Goal: Entertainment & Leisure: Consume media (video, audio)

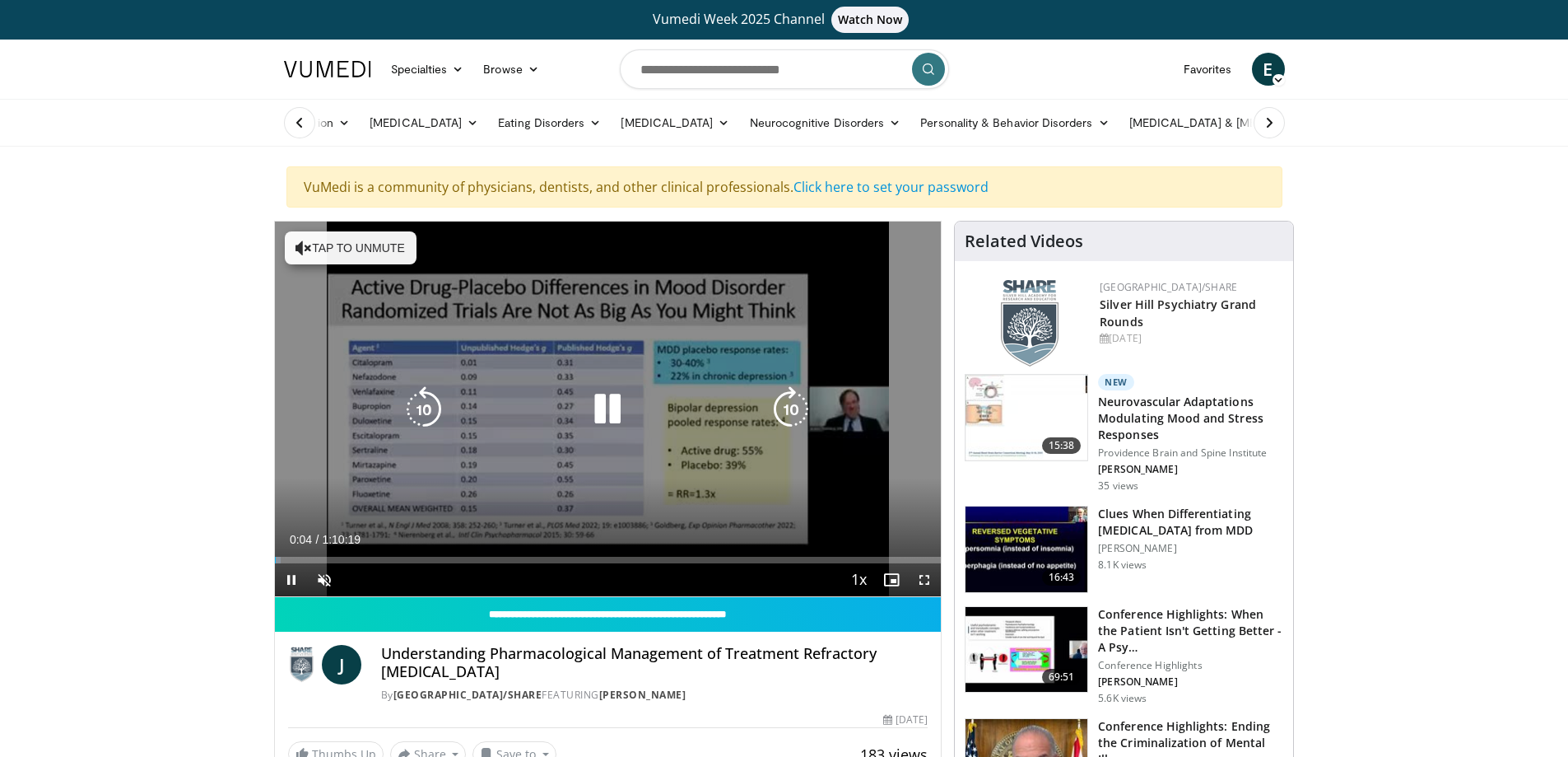
click at [592, 412] on icon "Video Player" at bounding box center [607, 408] width 46 height 46
click at [608, 402] on icon "Video Player" at bounding box center [607, 408] width 46 height 46
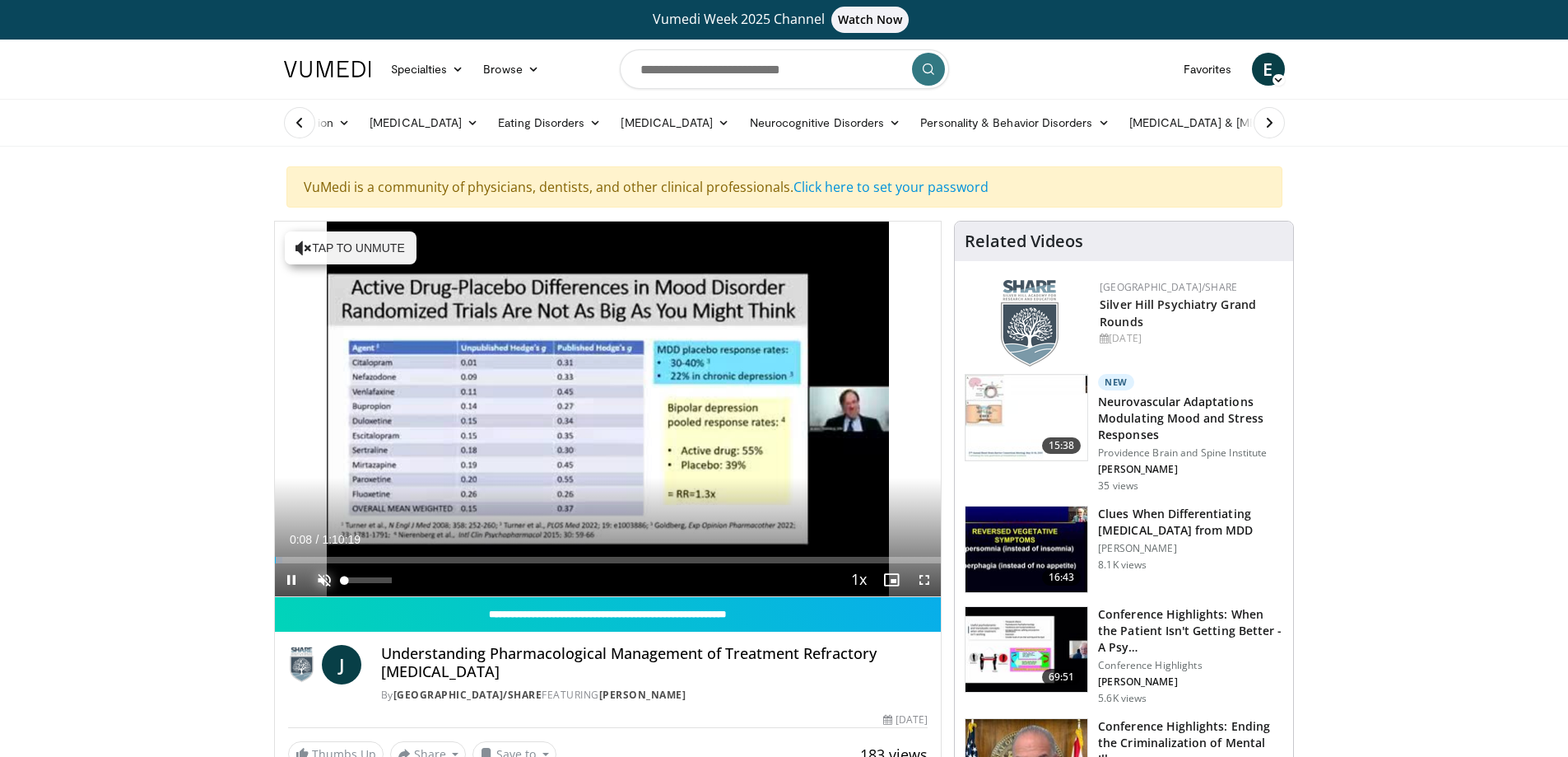
click at [318, 569] on span "Video Player" at bounding box center [324, 579] width 33 height 33
click at [922, 578] on span "Video Player" at bounding box center [924, 579] width 33 height 33
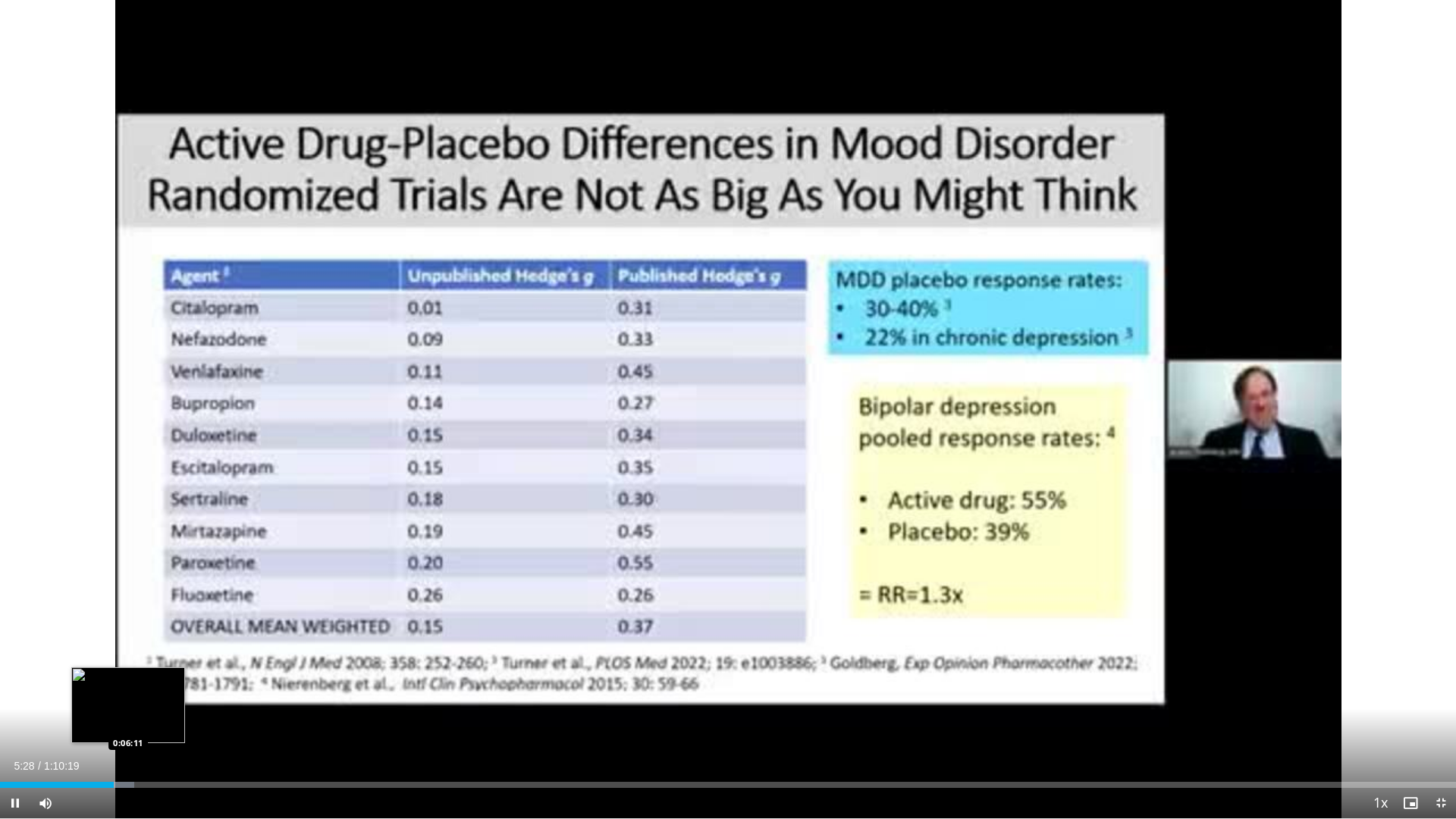
click at [128, 697] on div "Loaded : 9.23% 0:05:28 0:06:11" at bounding box center [728, 781] width 1456 height 14
click at [161, 697] on div "Loaded : 11.12% 0:07:45 0:07:45" at bounding box center [728, 785] width 1456 height 6
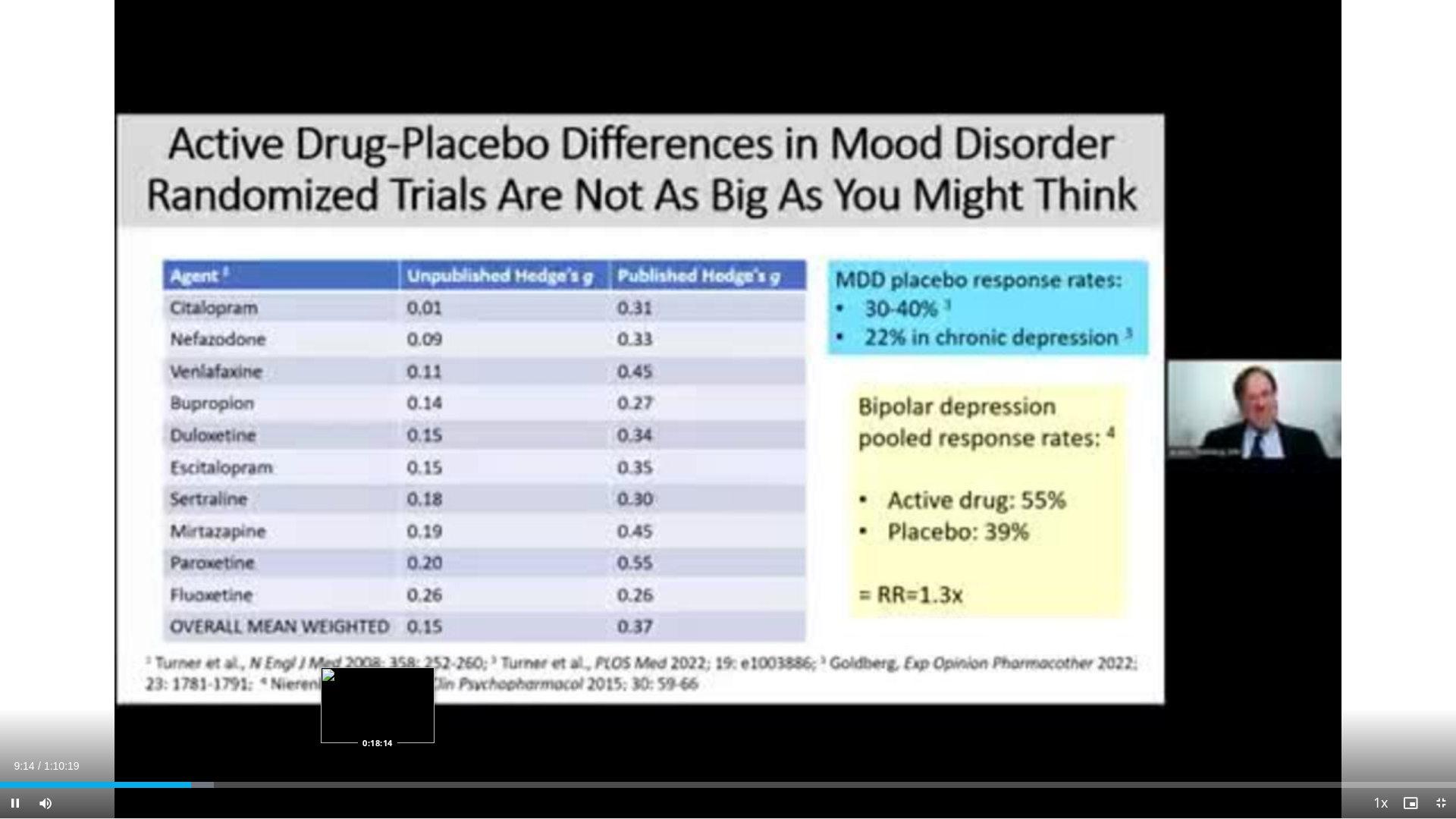
click at [376, 697] on div "Loaded : 14.67% 0:09:14 0:18:14" at bounding box center [728, 781] width 1456 height 14
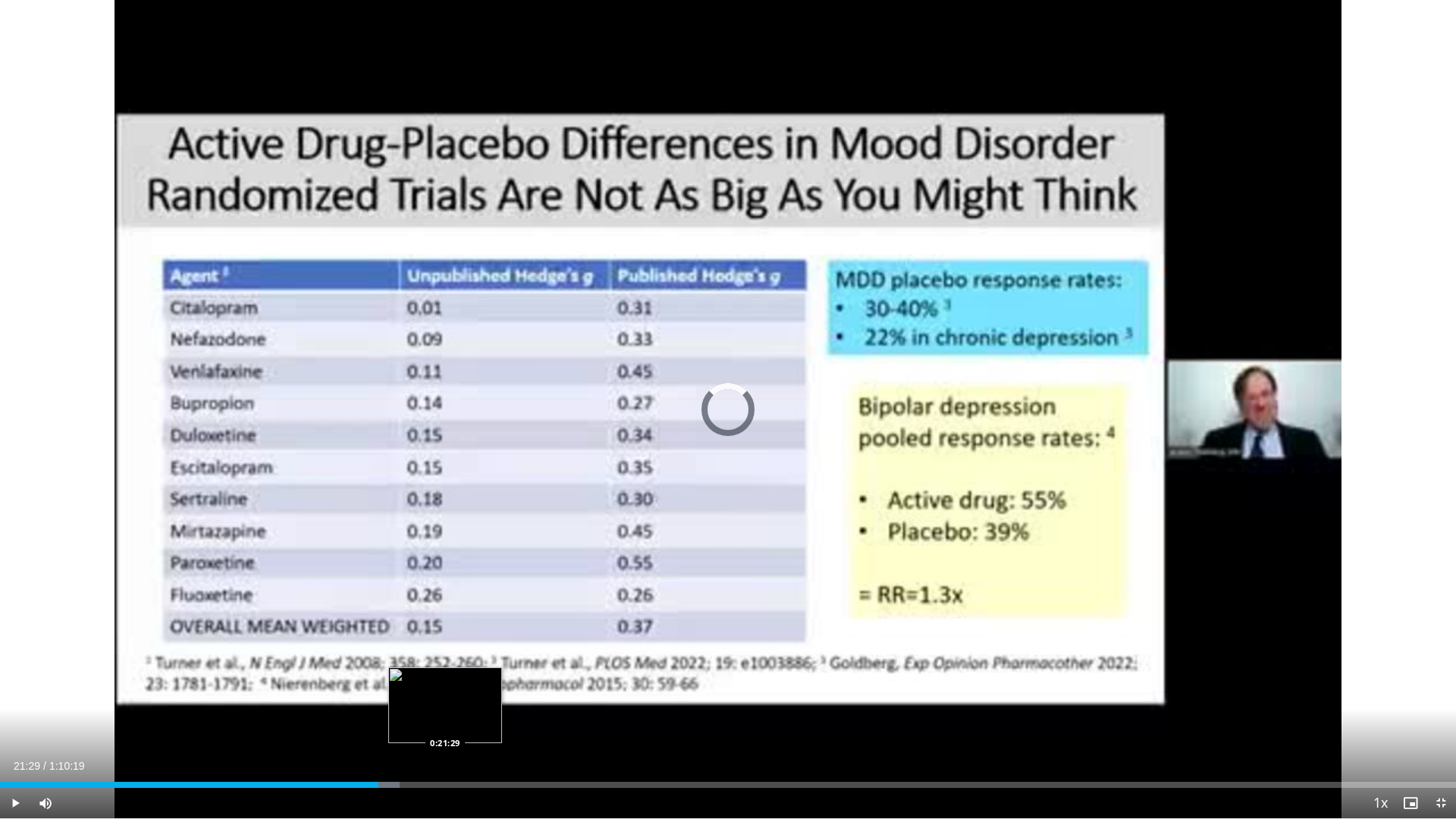
click at [445, 697] on div "Loaded : 27.45% 0:21:29 0:21:29" at bounding box center [728, 781] width 1456 height 14
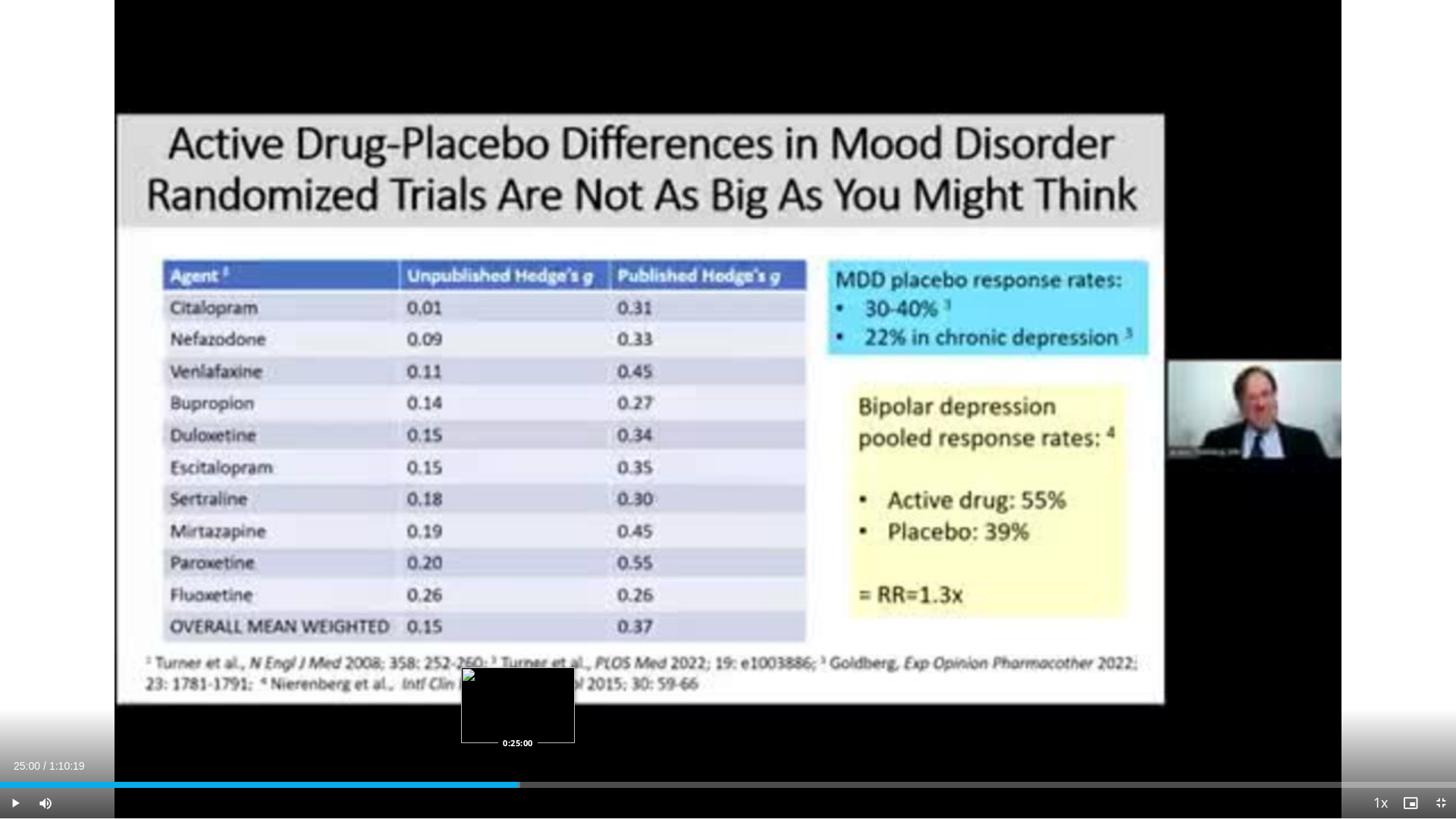
click at [518, 697] on div "Loaded : 35.73% 0:21:36 0:25:00" at bounding box center [728, 785] width 1456 height 6
click at [539, 697] on div "Loaded : 38.34% 0:25:51 0:25:57" at bounding box center [728, 785] width 1456 height 6
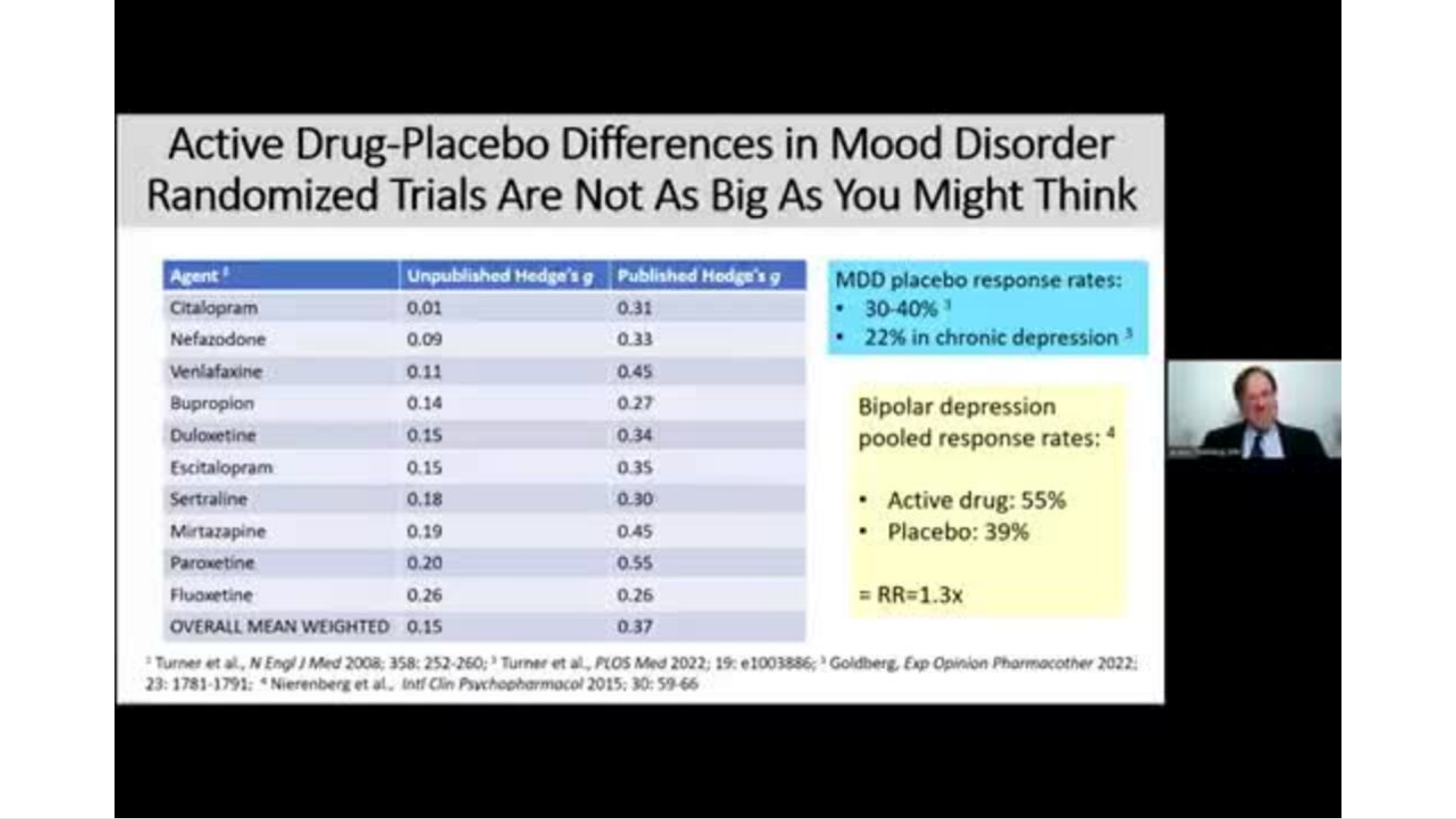
click at [589, 697] on video-js "**********" at bounding box center [728, 409] width 1456 height 819
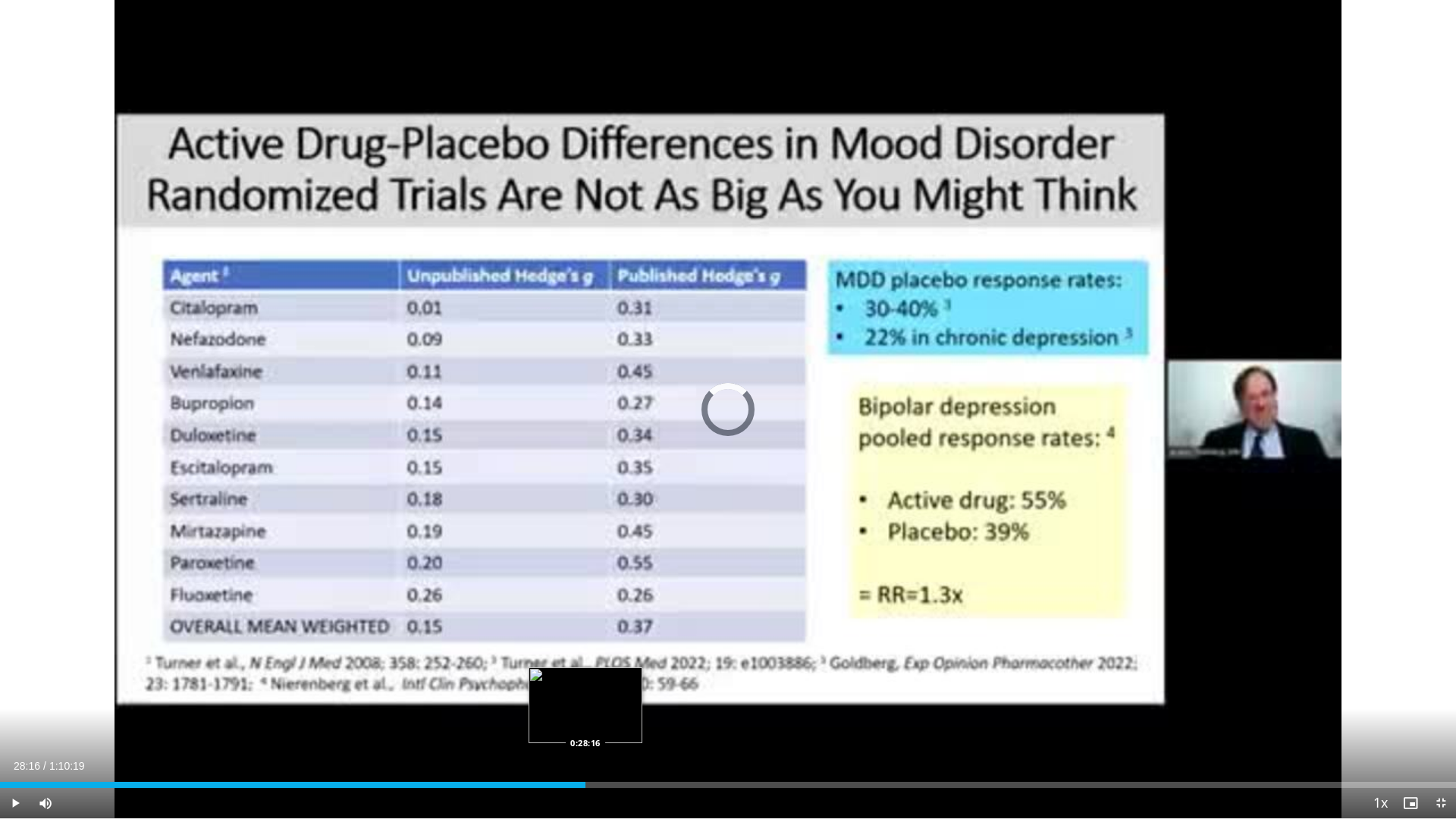
click at [585, 697] on div "Loaded : 38.81% 0:26:11 0:28:16" at bounding box center [728, 781] width 1456 height 14
click at [634, 697] on div "Loaded : 41.95% 0:28:29 0:30:32" at bounding box center [728, 785] width 1456 height 6
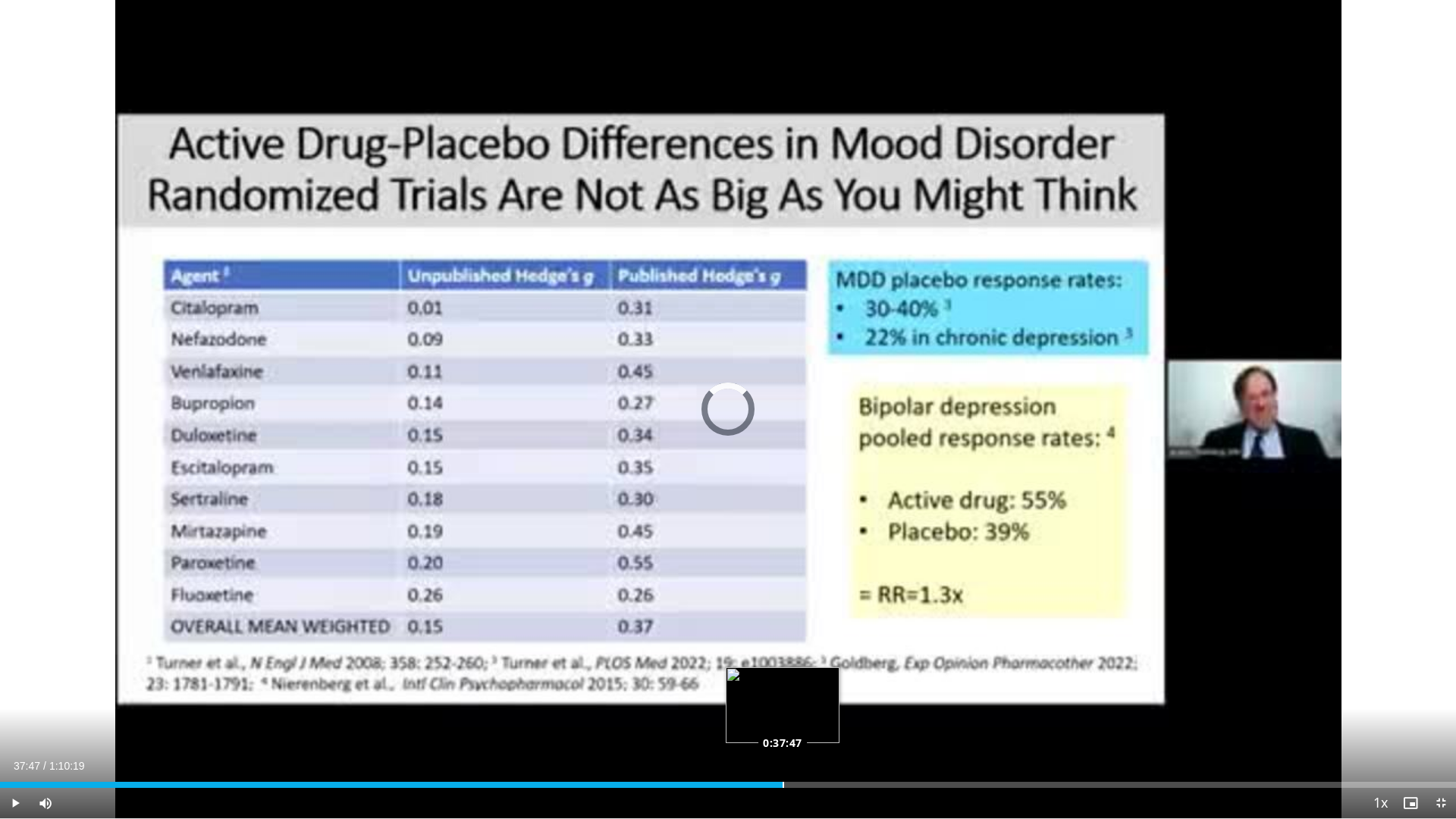
click at [783, 697] on div "Loaded : 48.99% 0:37:47 0:37:47" at bounding box center [728, 781] width 1456 height 14
click at [834, 697] on div "Loaded : 56.56% 0:38:42 0:40:17" at bounding box center [728, 781] width 1456 height 14
click at [830, 697] on div "Loaded : 59.26% 0:40:03 0:40:03" at bounding box center [728, 781] width 1456 height 14
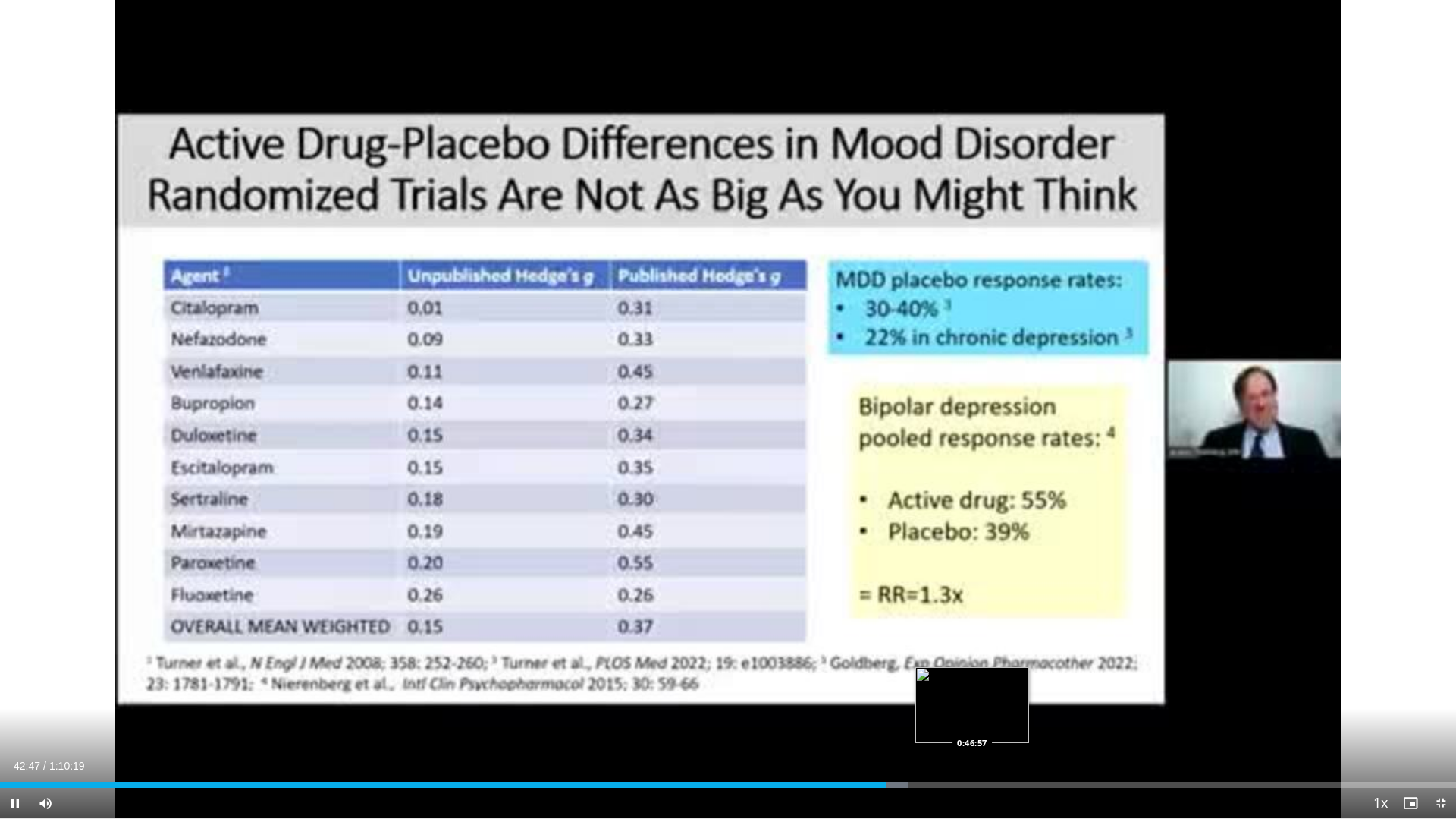
click at [973, 697] on div "Loaded : 62.34% 0:42:47 0:46:57" at bounding box center [728, 785] width 1456 height 6
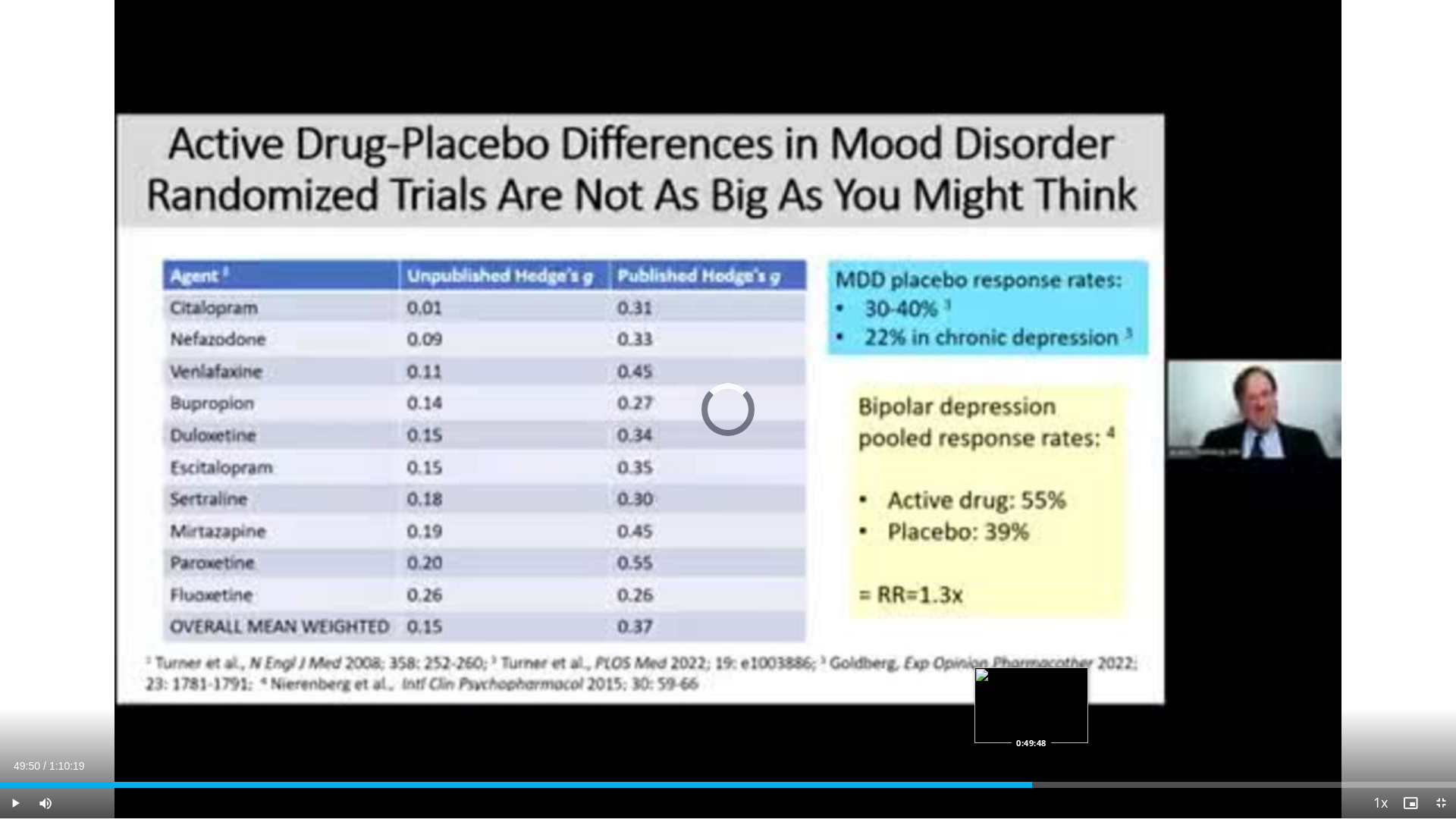
click at [1032, 697] on div "Loaded : 68.63% 0:47:11 0:49:48" at bounding box center [728, 785] width 1456 height 6
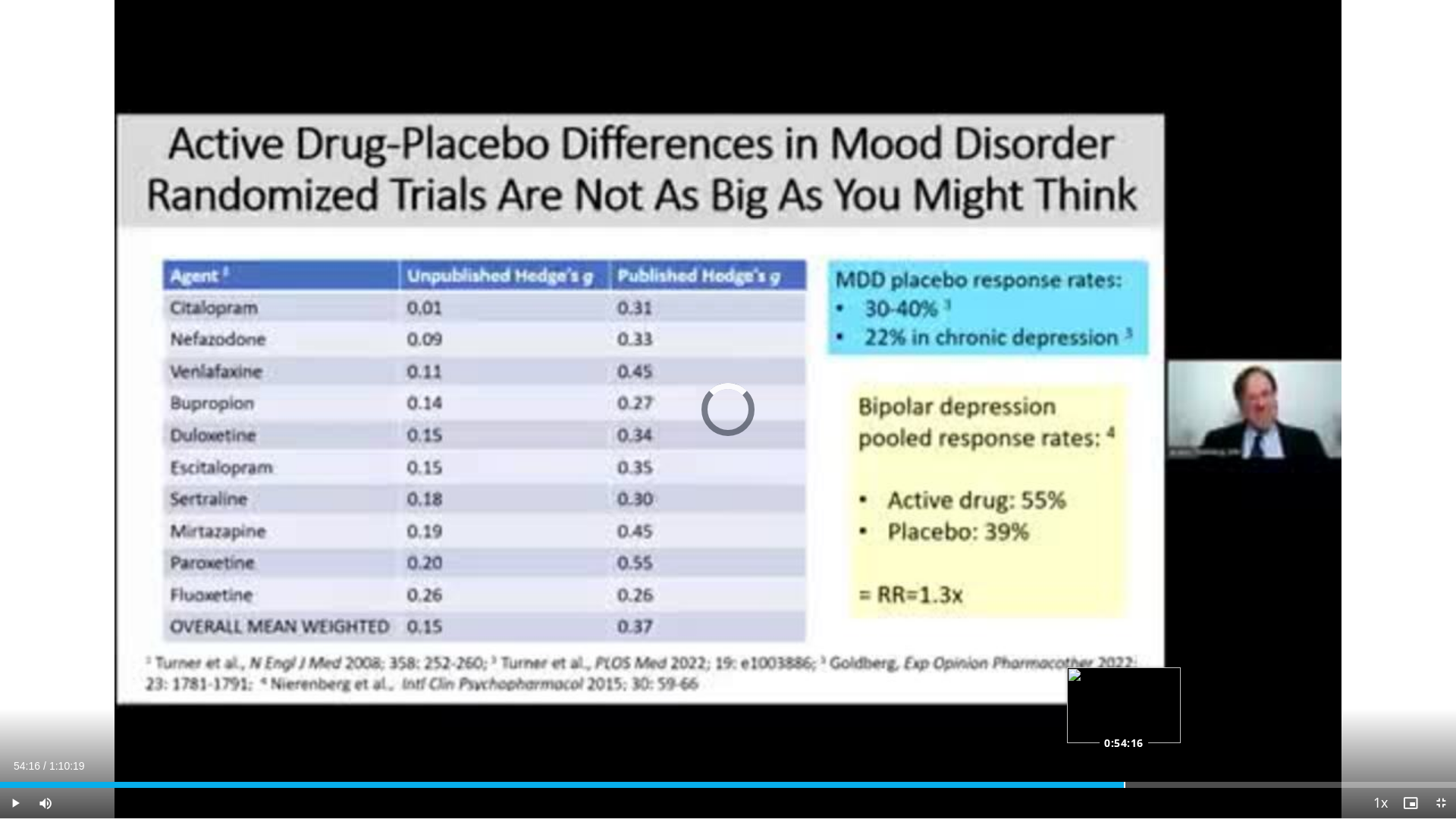
click at [1124, 697] on div "Loaded : 73.84% 0:54:16 0:54:16" at bounding box center [728, 785] width 1456 height 6
click at [1164, 697] on div "Loaded : 78.93% 0:54:29 0:56:02" at bounding box center [728, 785] width 1456 height 6
click at [1222, 697] on video-js "**********" at bounding box center [728, 409] width 1456 height 819
click at [1208, 697] on div "Loaded : 82.01% 0:56:35 0:58:20" at bounding box center [728, 781] width 1456 height 14
click at [1254, 697] on div "Loaded : 85.67% 1:00:34 1:00:34" at bounding box center [728, 781] width 1456 height 14
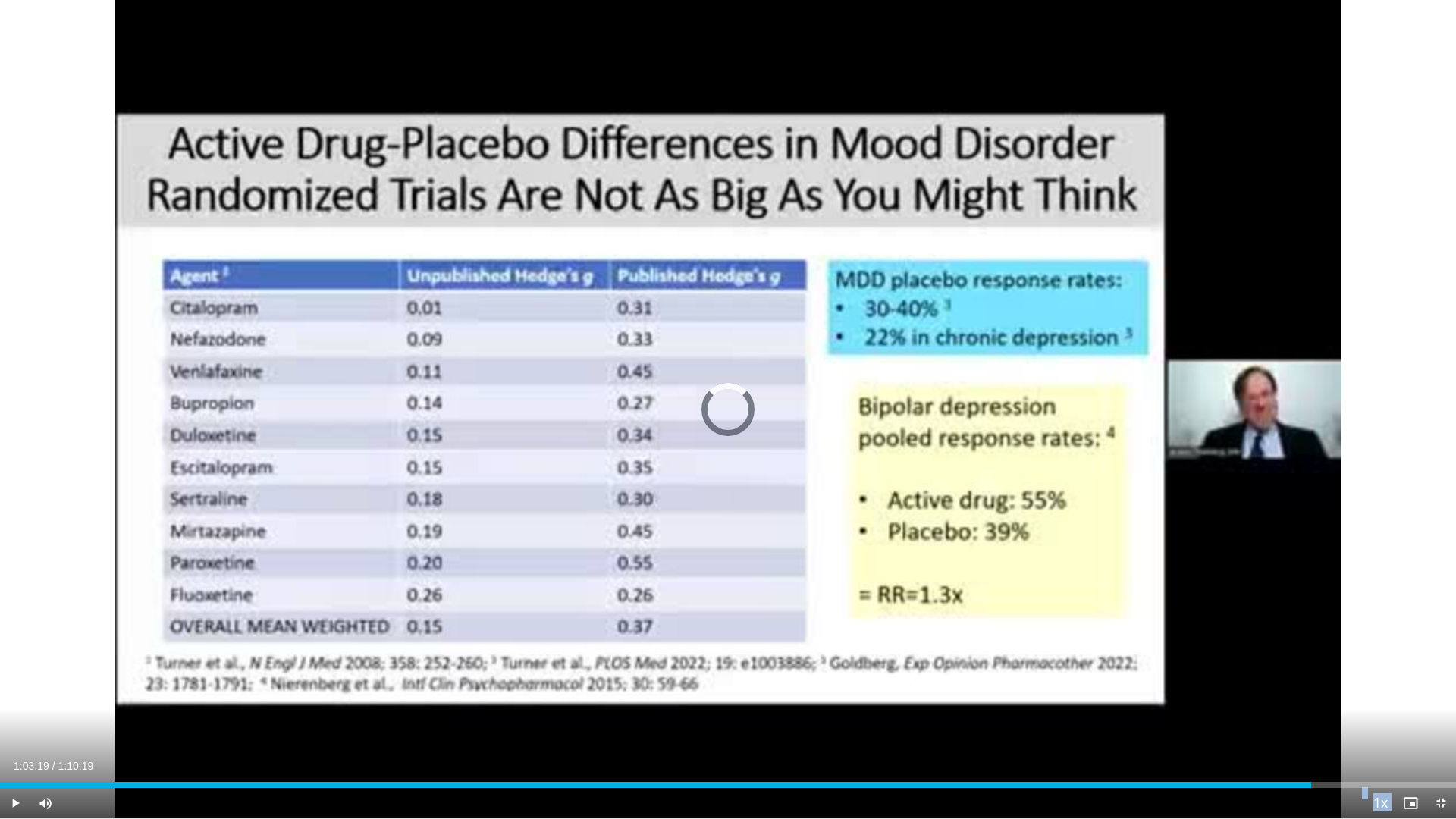
click at [1312, 697] on div "Loaded : 87.80% 1:03:19 1:03:21" at bounding box center [728, 781] width 1456 height 14
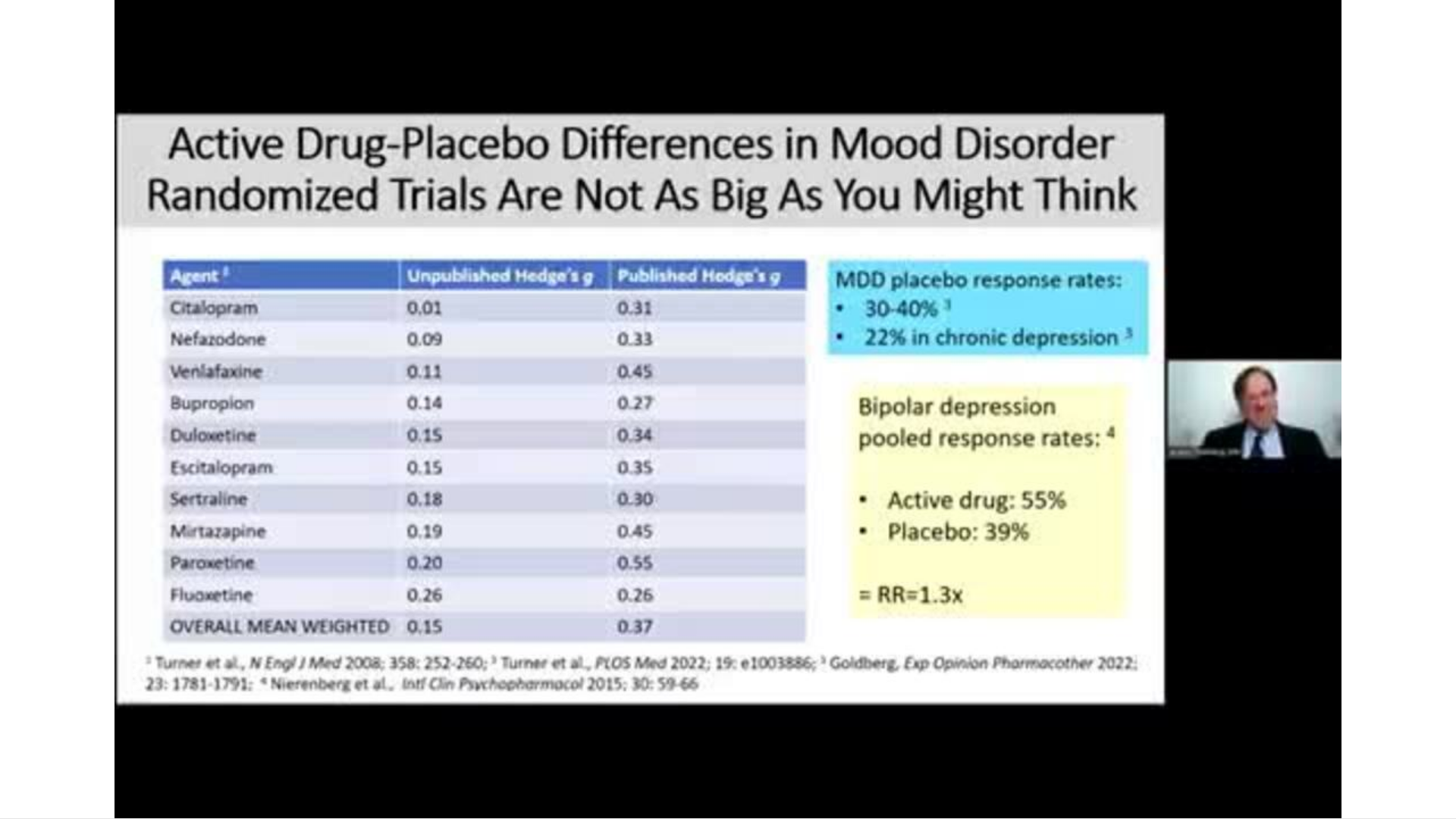
click at [1355, 697] on video-js "**********" at bounding box center [728, 409] width 1456 height 819
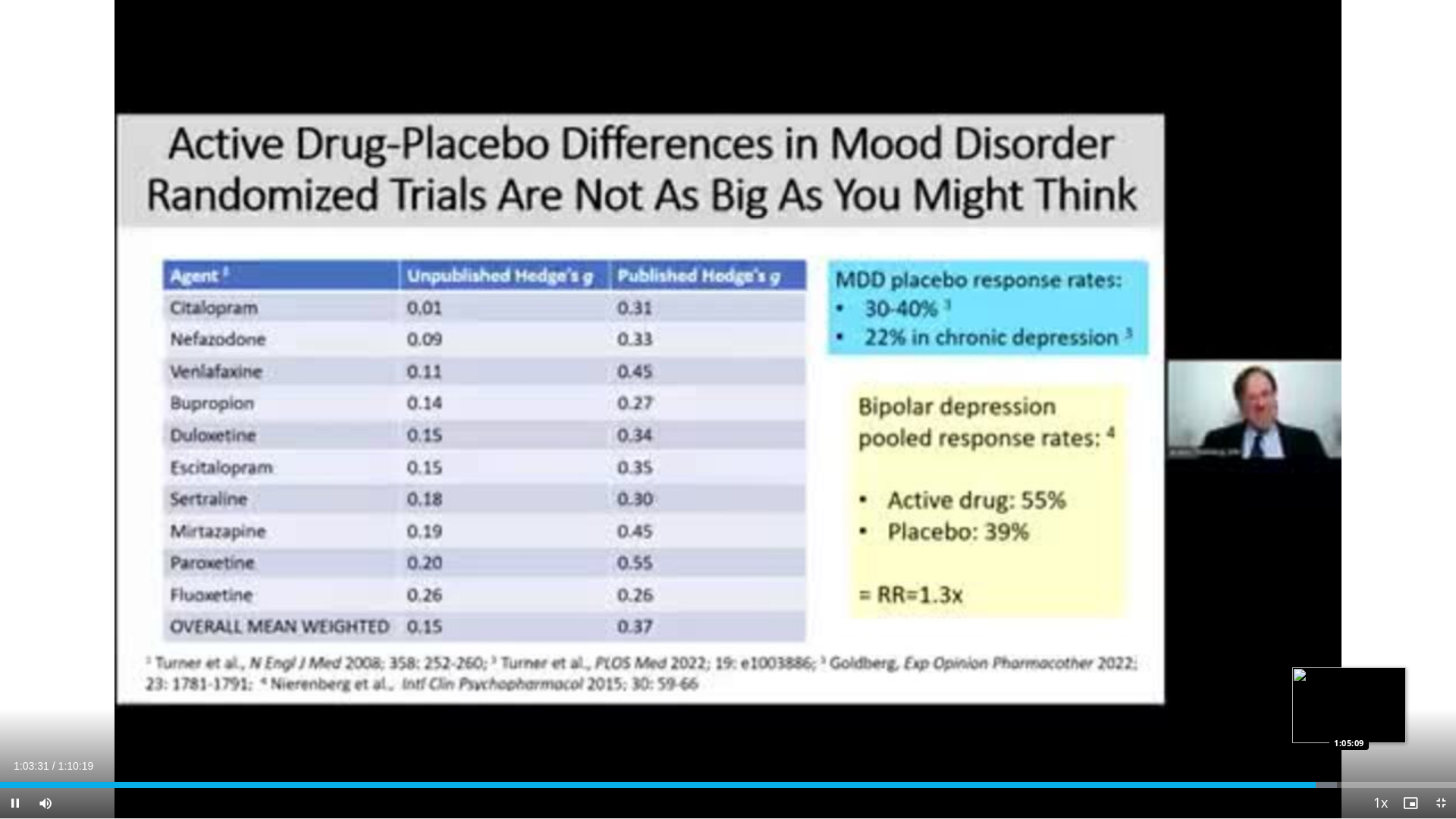
click at [1349, 697] on div "Loaded : 91.82% 1:03:32 1:05:09" at bounding box center [728, 781] width 1456 height 14
click at [1385, 697] on div "Loaded : 94.57% 1:05:28 1:06:52" at bounding box center [728, 781] width 1456 height 14
click at [1446, 697] on video-js "**********" at bounding box center [728, 409] width 1456 height 819
click at [1441, 697] on span "Video Player" at bounding box center [1441, 804] width 30 height 30
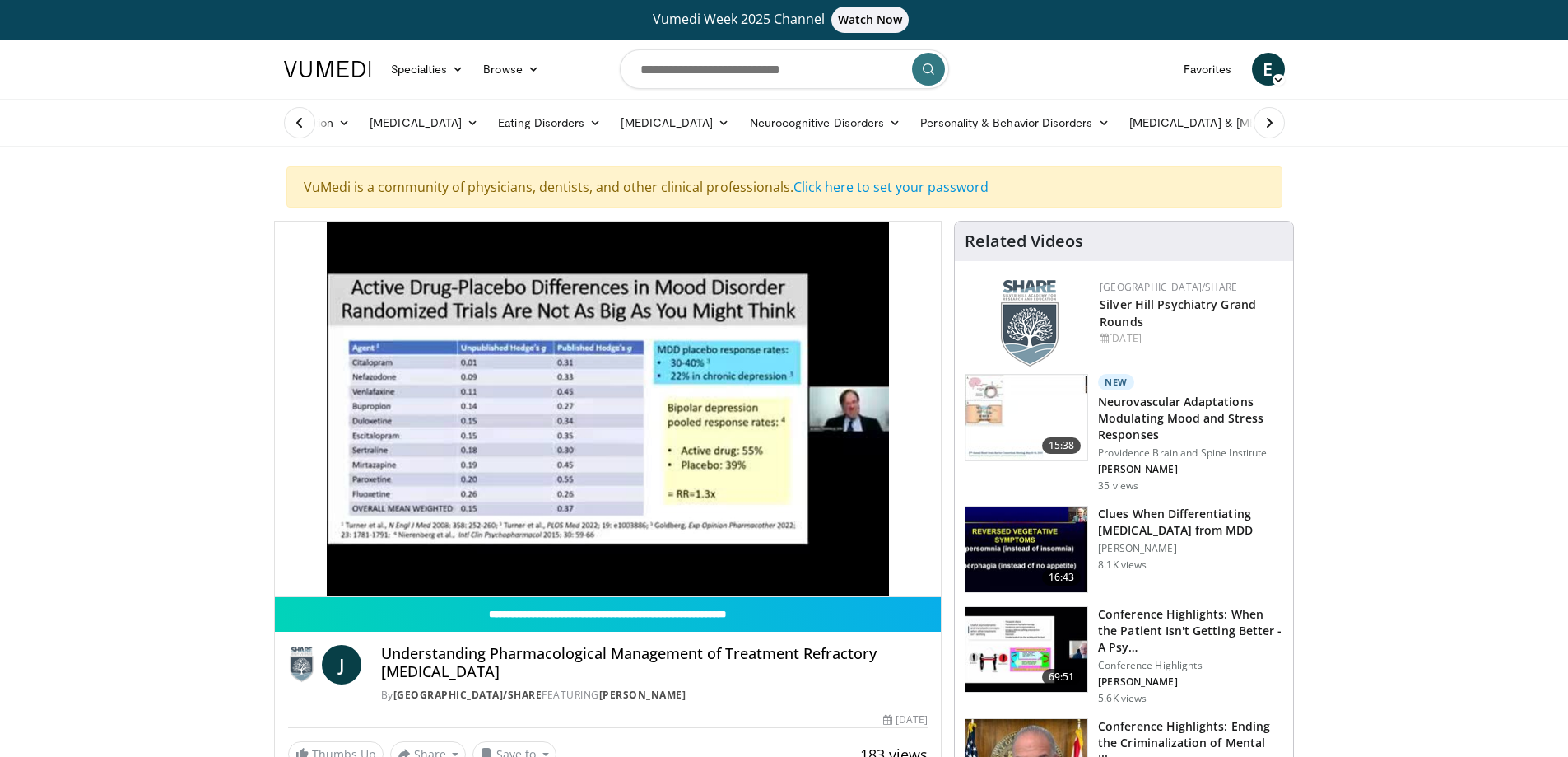
click at [1022, 546] on img at bounding box center [1026, 549] width 122 height 86
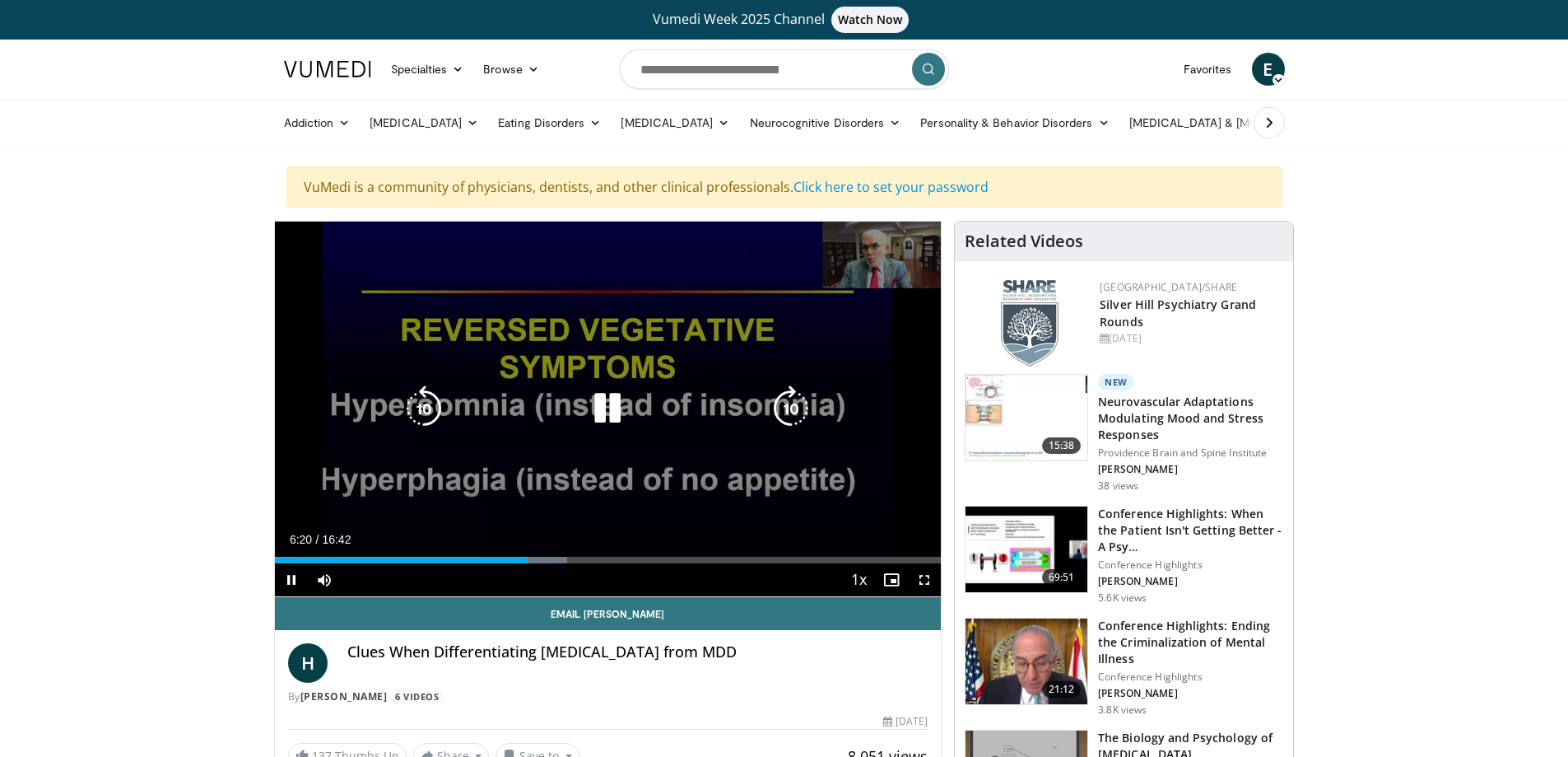
click at [538, 441] on div "10 seconds Tap to unmute" at bounding box center [608, 408] width 667 height 375
